Goal: Transaction & Acquisition: Download file/media

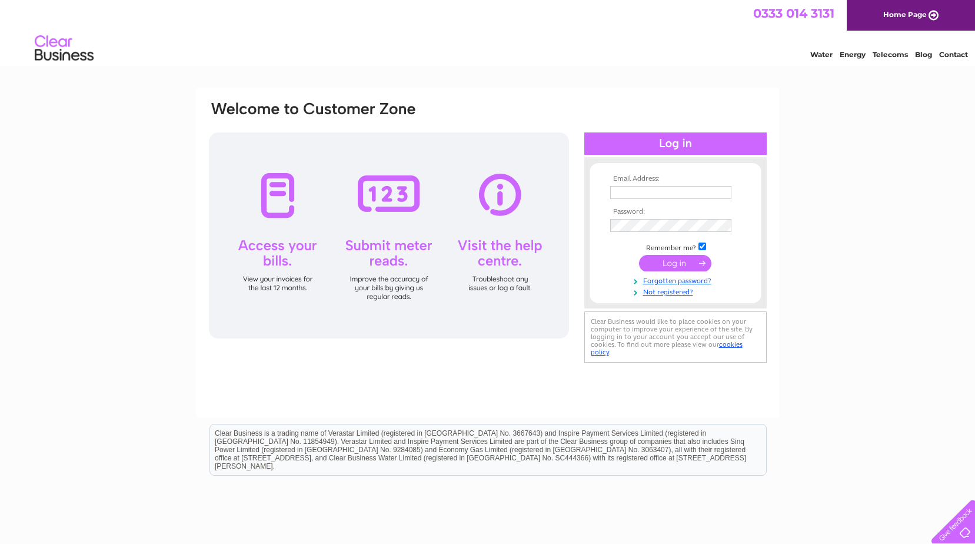
click at [653, 194] on input "text" at bounding box center [670, 192] width 121 height 13
click at [686, 194] on input "liz-woodfield" at bounding box center [671, 193] width 122 height 14
type input "liz-woodfield@hotmail.co.uk"
click at [682, 261] on input "submit" at bounding box center [675, 264] width 72 height 16
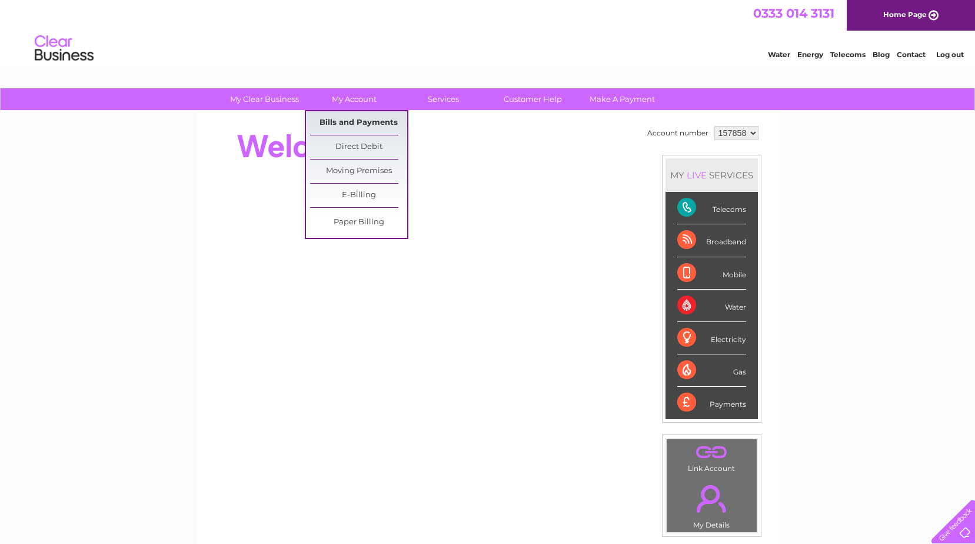
click at [343, 118] on link "Bills and Payments" at bounding box center [358, 123] width 97 height 24
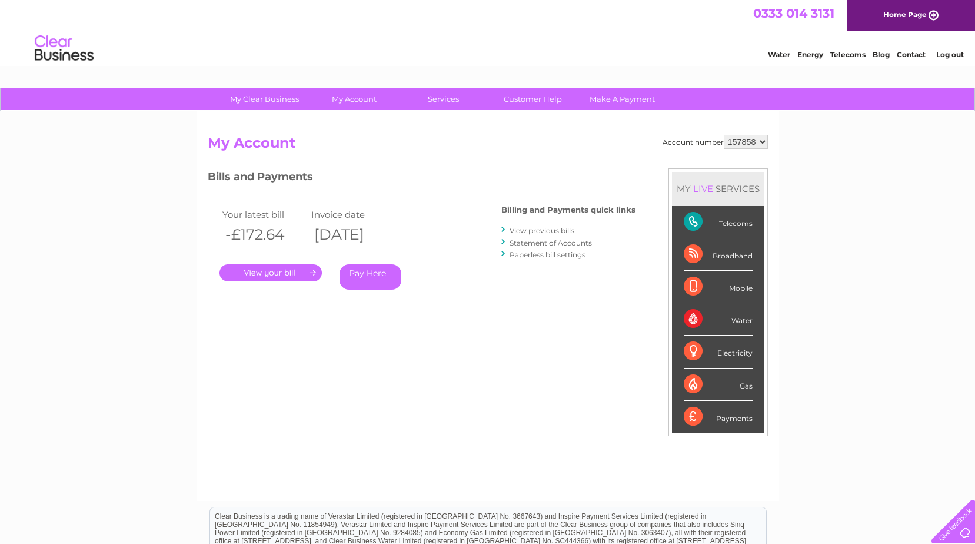
click at [293, 272] on link "." at bounding box center [270, 272] width 102 height 17
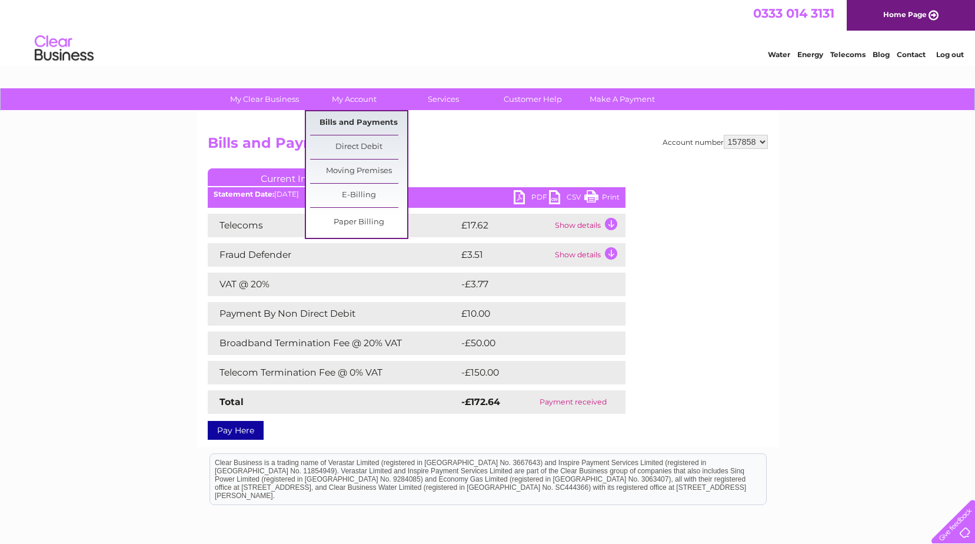
click at [350, 118] on link "Bills and Payments" at bounding box center [358, 123] width 97 height 24
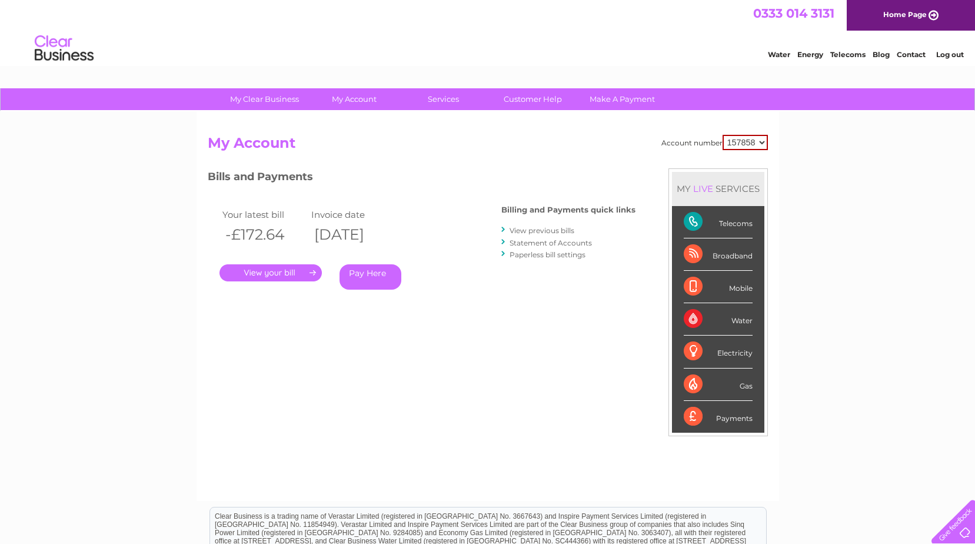
click at [561, 226] on link "View previous bills" at bounding box center [542, 230] width 65 height 9
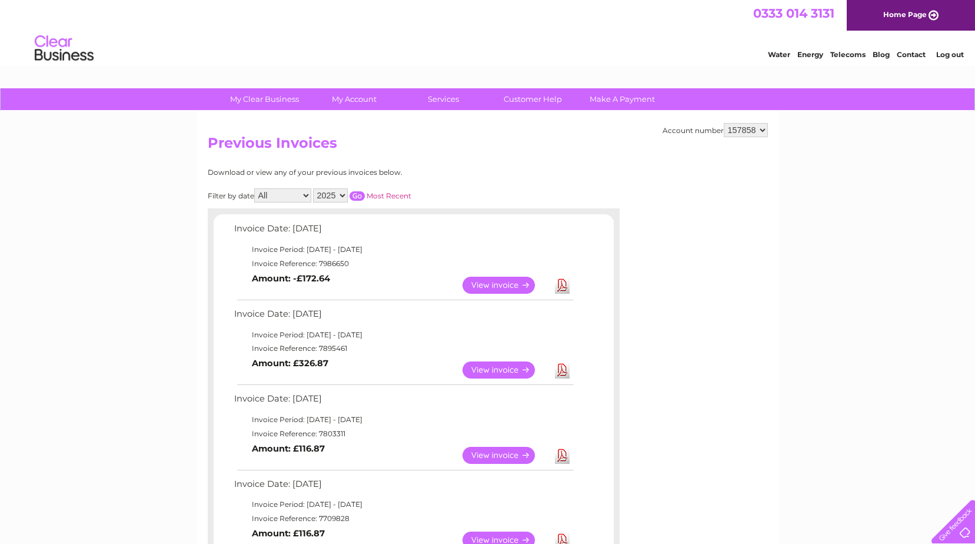
click at [562, 282] on link "Download" at bounding box center [562, 285] width 15 height 17
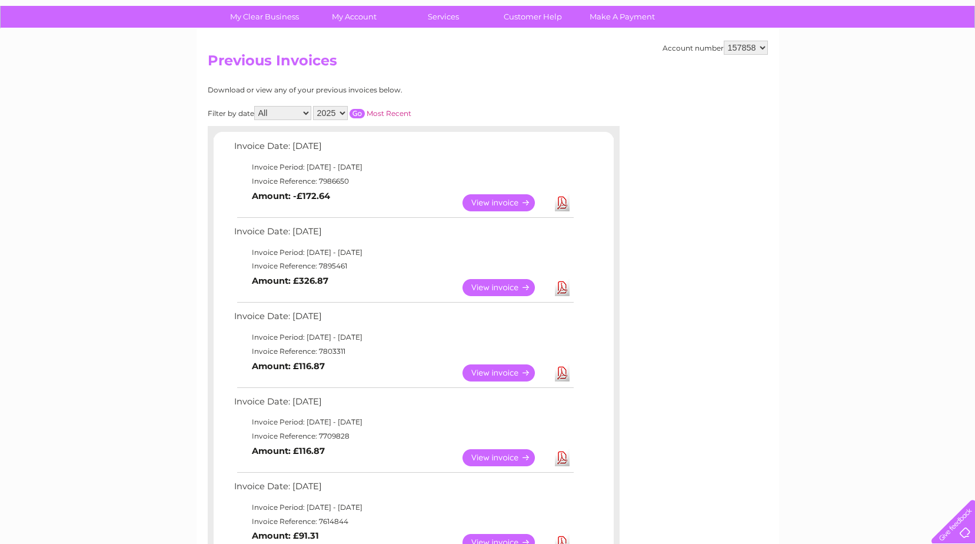
scroll to position [87, 0]
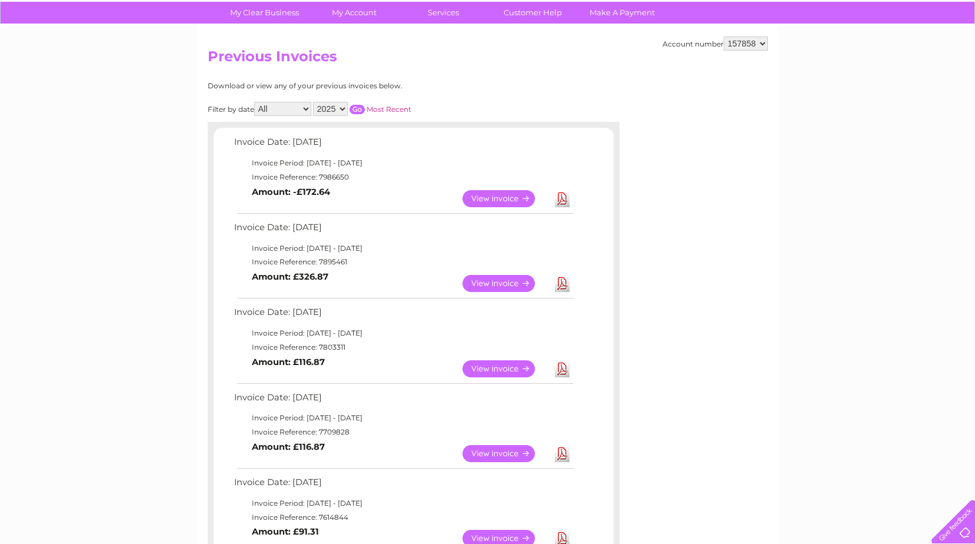
click at [562, 369] on link "Download" at bounding box center [562, 368] width 15 height 17
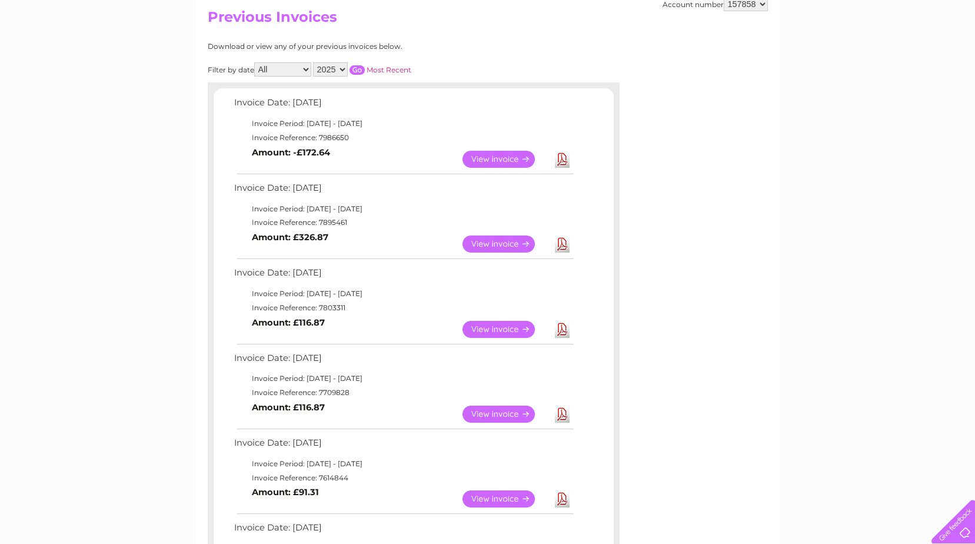
scroll to position [137, 0]
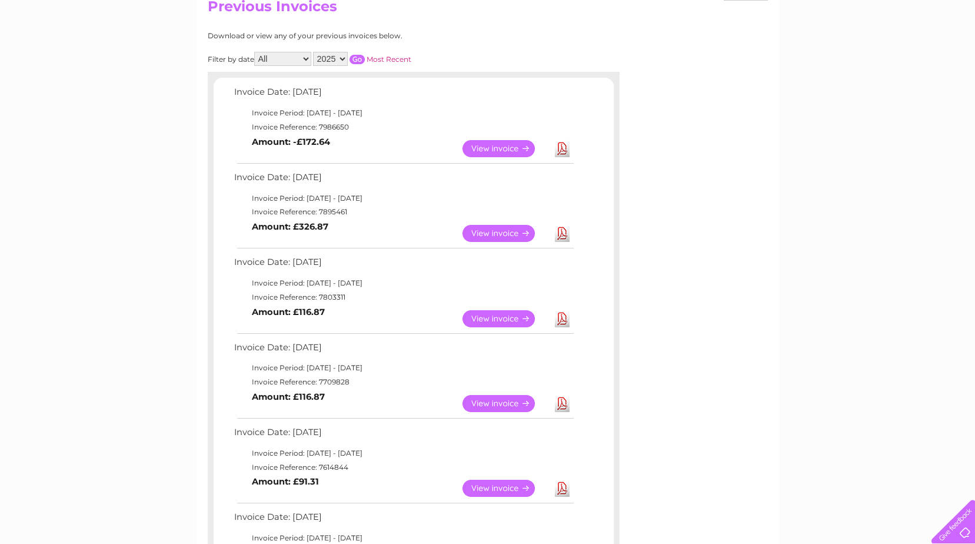
click at [563, 231] on link "Download" at bounding box center [562, 233] width 15 height 17
